Goal: Check status: Check status

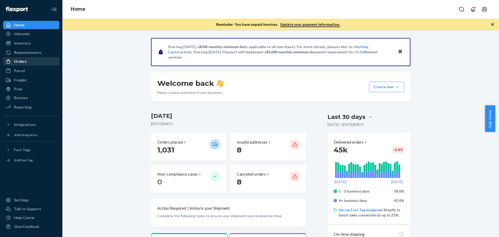
click at [22, 63] on div "Orders" at bounding box center [20, 61] width 12 height 5
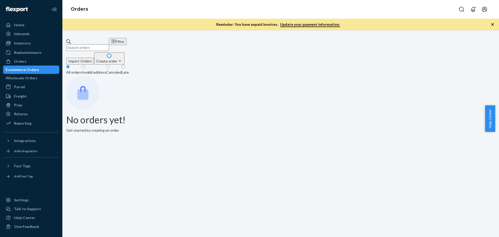
click at [90, 44] on input "text" at bounding box center [87, 47] width 43 height 7
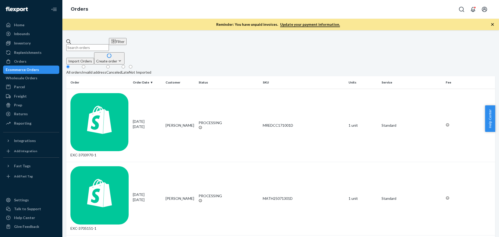
paste input "112-5787954-8445056"
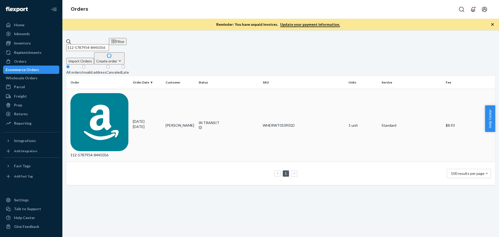
type input "112-5787954-8445056"
click at [98, 93] on div "112-5787954-8445056" at bounding box center [99, 125] width 58 height 65
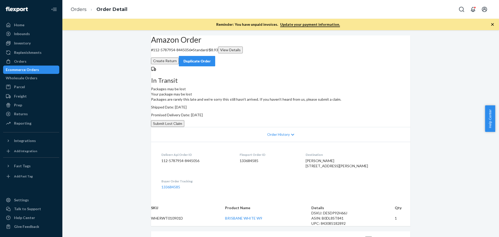
scroll to position [104, 0]
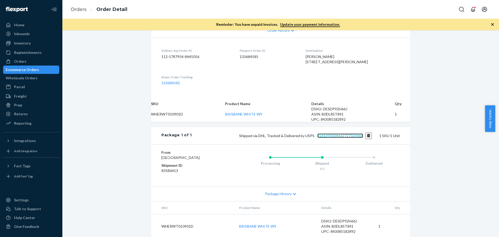
click at [351, 138] on link "9261290304432727324068" at bounding box center [340, 135] width 46 height 4
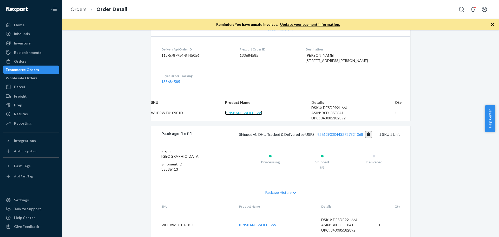
click at [251, 113] on link "BRISBANE WHITE W9" at bounding box center [243, 112] width 37 height 4
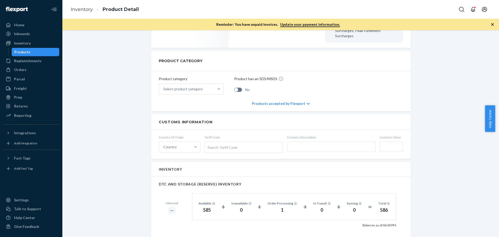
scroll to position [338, 0]
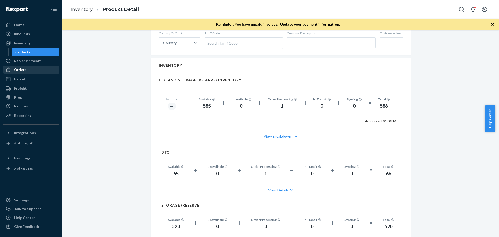
click at [19, 67] on div "Orders" at bounding box center [31, 69] width 55 height 7
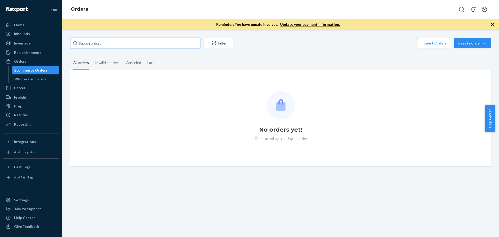
click at [102, 44] on input "text" at bounding box center [135, 43] width 130 height 10
paste input "113-6808071-8301011"
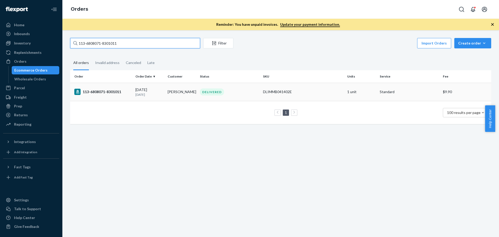
type input "113-6808071-8301011"
click at [98, 91] on div "113-6808071-8301011" at bounding box center [102, 92] width 57 height 6
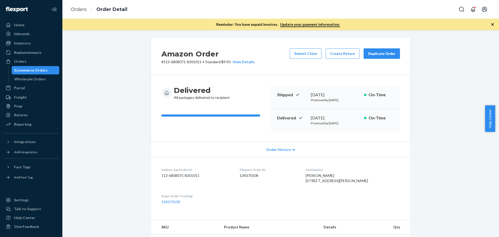
scroll to position [104, 0]
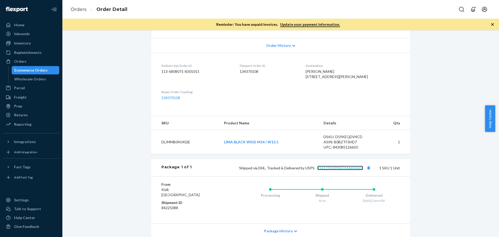
click at [336, 170] on link "9261290339650146654603" at bounding box center [340, 167] width 46 height 4
click at [22, 61] on div "Orders" at bounding box center [20, 61] width 12 height 5
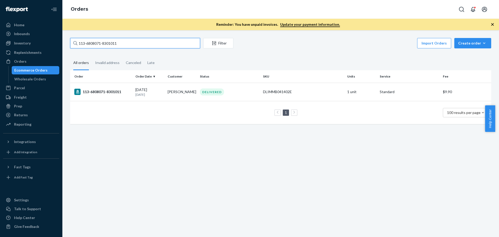
click at [103, 45] on input "113-6808071-8301011" at bounding box center [135, 43] width 130 height 10
paste input "7973696-26834"
type input "113-7973696-2683411"
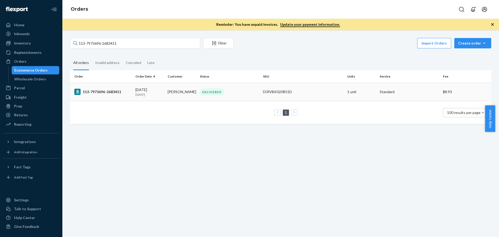
click at [118, 91] on div "113-7973696-2683411" at bounding box center [102, 92] width 57 height 6
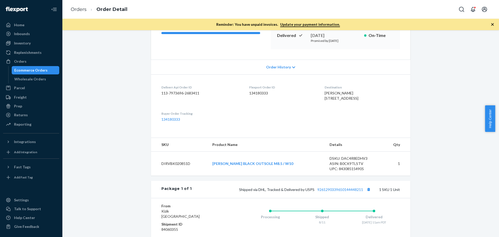
scroll to position [104, 0]
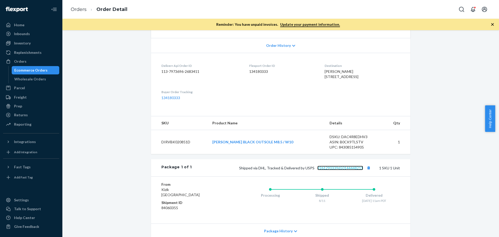
click at [325, 170] on link "9261290339650144448211" at bounding box center [340, 167] width 46 height 4
click at [264, 144] on link "IRVINE BLACK BLACK OUTSOLE M8.5 / W10" at bounding box center [252, 141] width 81 height 4
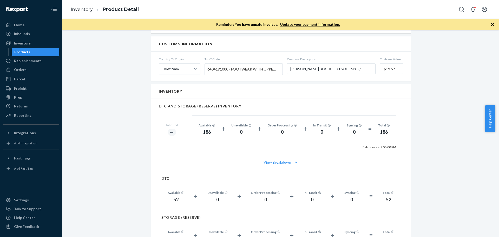
scroll to position [416, 0]
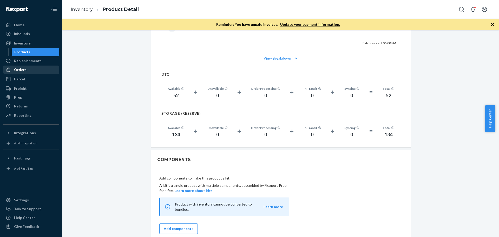
click at [19, 67] on div "Orders" at bounding box center [20, 69] width 12 height 5
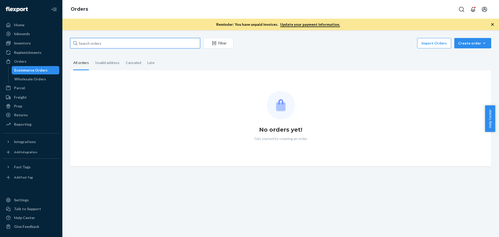
click at [86, 43] on input "text" at bounding box center [135, 43] width 130 height 10
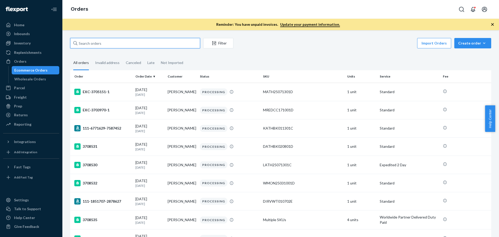
paste input "112-1816142-0832261"
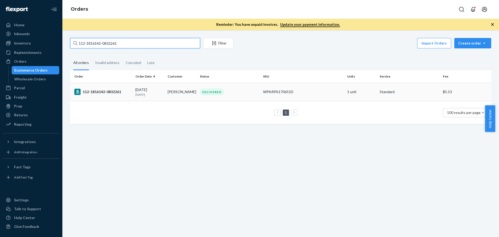
type input "112-1816142-0832261"
click at [93, 90] on div "112-1816142-0832261" at bounding box center [102, 92] width 57 height 6
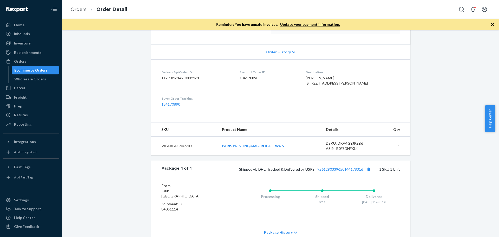
scroll to position [104, 0]
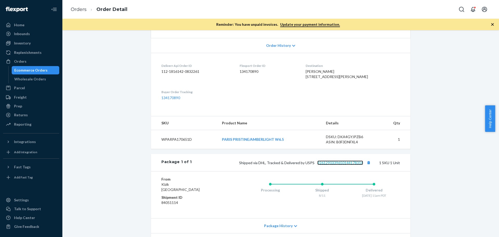
click at [341, 165] on link "9261290339650144178316" at bounding box center [340, 162] width 46 height 4
click at [20, 61] on div "Orders" at bounding box center [20, 61] width 12 height 5
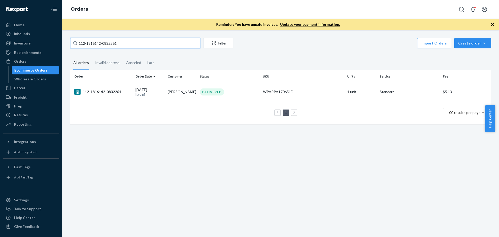
click at [81, 43] on input "112-1816142-0832261" at bounding box center [135, 43] width 130 height 10
paste input "7375630-229145"
type input "112-7375630-2291451"
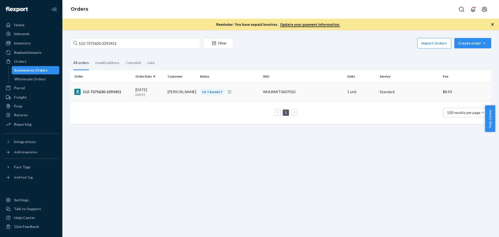
click at [107, 90] on div "112-7375630-2291451" at bounding box center [102, 92] width 57 height 6
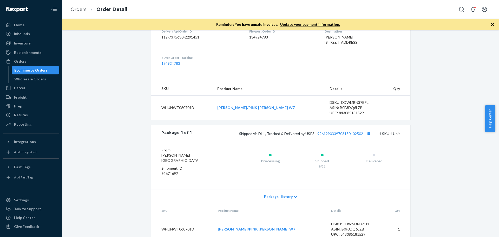
scroll to position [156, 0]
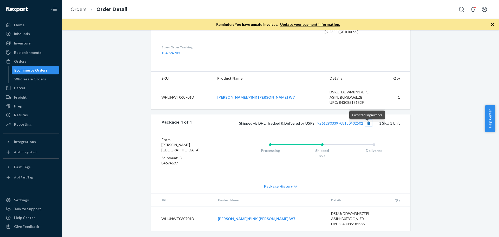
click at [366, 126] on button "Copy tracking number" at bounding box center [368, 122] width 7 height 7
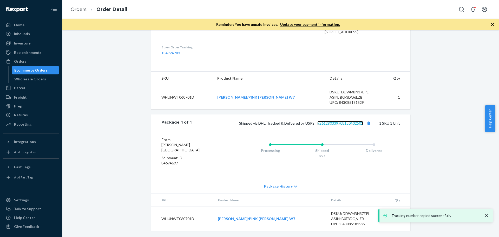
click at [348, 125] on link "9261290339708150402502" at bounding box center [340, 123] width 46 height 4
click at [25, 59] on div "Orders" at bounding box center [20, 61] width 12 height 5
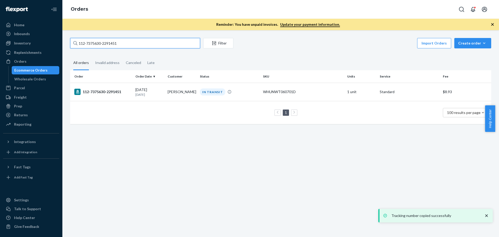
click at [99, 44] on input "112-7375630-2291451" at bounding box center [135, 43] width 130 height 10
paste input "1119951-2143413"
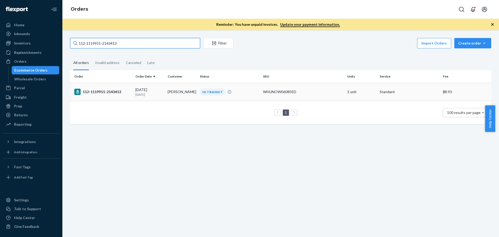
type input "112-1119951-2143413"
click at [109, 91] on div "112-1119951-2143413" at bounding box center [102, 92] width 57 height 6
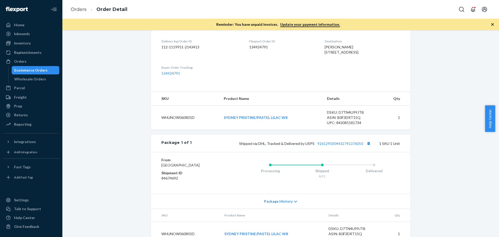
scroll to position [130, 0]
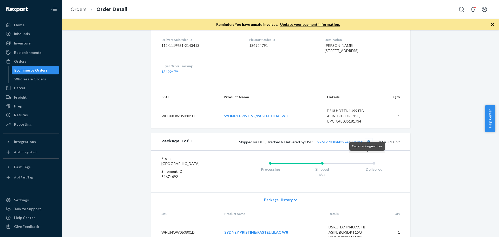
click at [365, 145] on button "Copy tracking number" at bounding box center [368, 141] width 7 height 7
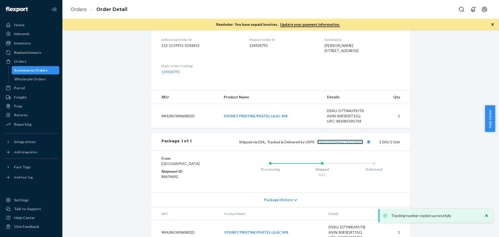
click at [346, 144] on link "9261290304432741376050" at bounding box center [340, 141] width 46 height 4
click at [38, 62] on div "Orders" at bounding box center [31, 61] width 55 height 7
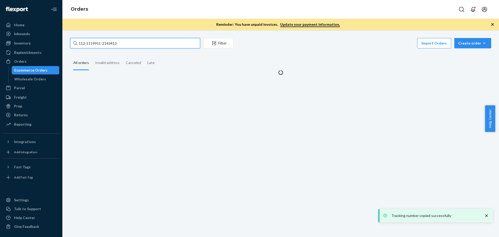
click at [115, 44] on input "112-1119951-2143413" at bounding box center [135, 43] width 130 height 10
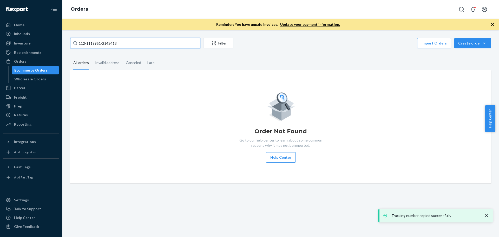
click at [115, 44] on input "112-1119951-2143413" at bounding box center [135, 43] width 130 height 10
paste input "SO400309864"
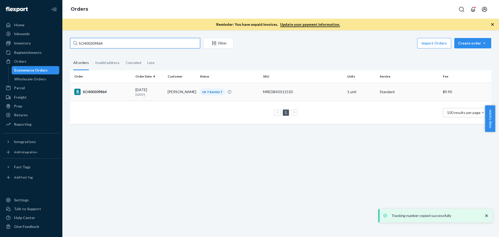
type input "SO400309864"
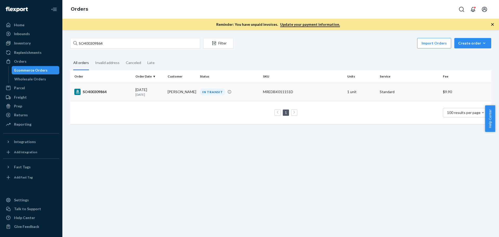
click at [100, 90] on div "SO400309864" at bounding box center [102, 92] width 57 height 6
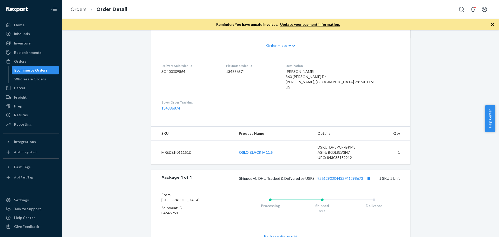
scroll to position [130, 0]
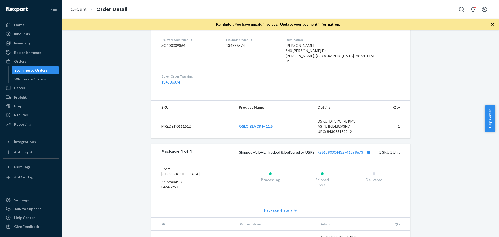
click at [76, 111] on div "Amazon Order # SO400309864 • Standard / $9.90 View Details Create Return Duplic…" at bounding box center [280, 84] width 429 height 352
click at [336, 152] on link "9261290304432741298673" at bounding box center [340, 152] width 46 height 4
click at [82, 71] on div "Amazon Order # SO400309864 • Standard / $9.90 View Details Create Return Duplic…" at bounding box center [280, 84] width 429 height 352
click at [30, 59] on div "Orders" at bounding box center [31, 61] width 55 height 7
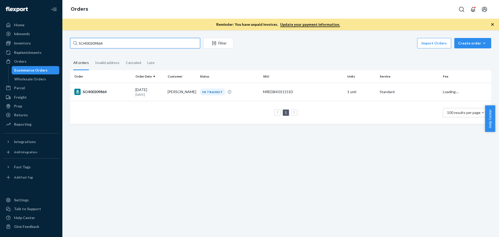
click at [94, 44] on input "SO400309864" at bounding box center [135, 43] width 130 height 10
paste input "3682496"
type input "3682496"
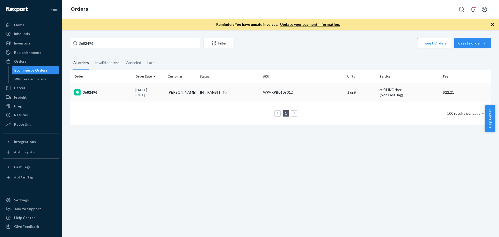
click at [86, 90] on div "3682496" at bounding box center [102, 92] width 57 height 6
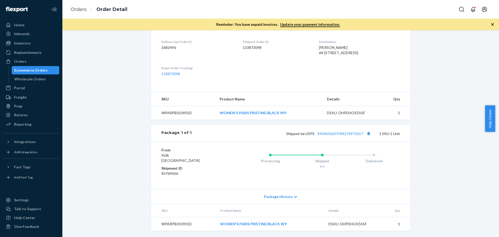
scroll to position [151, 0]
click at [344, 135] on link "9434636207584274972617" at bounding box center [340, 133] width 46 height 4
click at [21, 59] on div "Orders" at bounding box center [20, 61] width 12 height 5
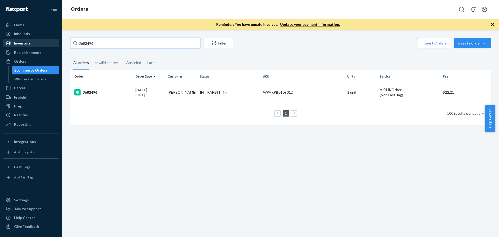
drag, startPoint x: 72, startPoint y: 41, endPoint x: 49, endPoint y: 41, distance: 22.6
click at [49, 41] on div "Home Inbounds Shipping Plans Problems Inventory Products Replenishments Orders …" at bounding box center [249, 118] width 499 height 237
type input "3706155"
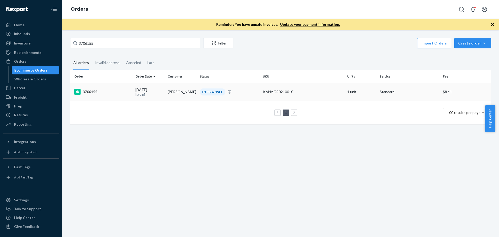
click at [92, 93] on div "3706155" at bounding box center [102, 92] width 57 height 6
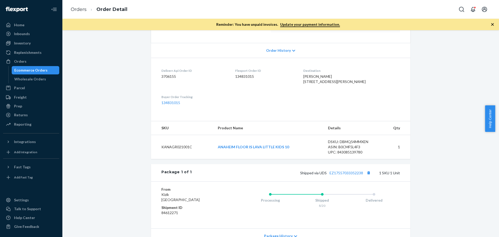
scroll to position [104, 0]
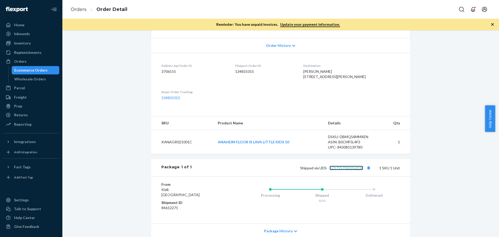
click at [346, 170] on link "EZ17557033352238" at bounding box center [346, 167] width 34 height 4
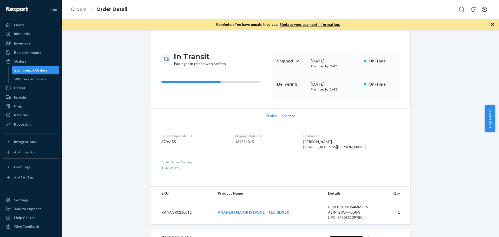
scroll to position [0, 0]
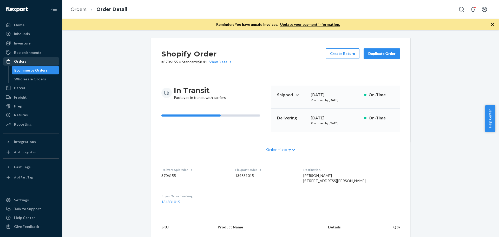
click at [24, 64] on div "Orders" at bounding box center [31, 61] width 55 height 7
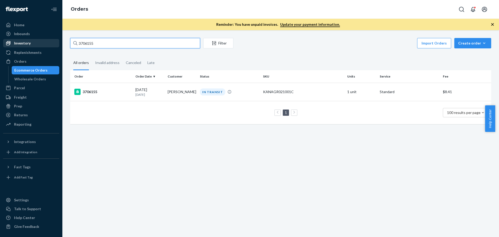
drag, startPoint x: 101, startPoint y: 40, endPoint x: 53, endPoint y: 41, distance: 48.1
click at [53, 41] on div "Home Inbounds Shipping Plans Problems Inventory Products Replenishments Orders …" at bounding box center [249, 118] width 499 height 237
type input "3672591"
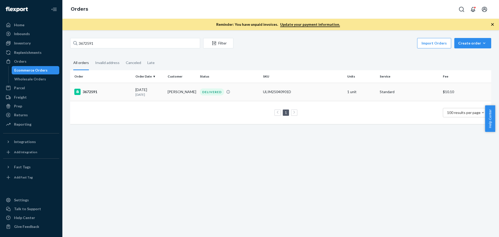
click at [95, 91] on div "3672591" at bounding box center [102, 92] width 57 height 6
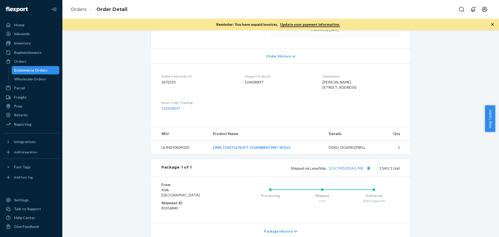
scroll to position [104, 0]
